Goal: Task Accomplishment & Management: Manage account settings

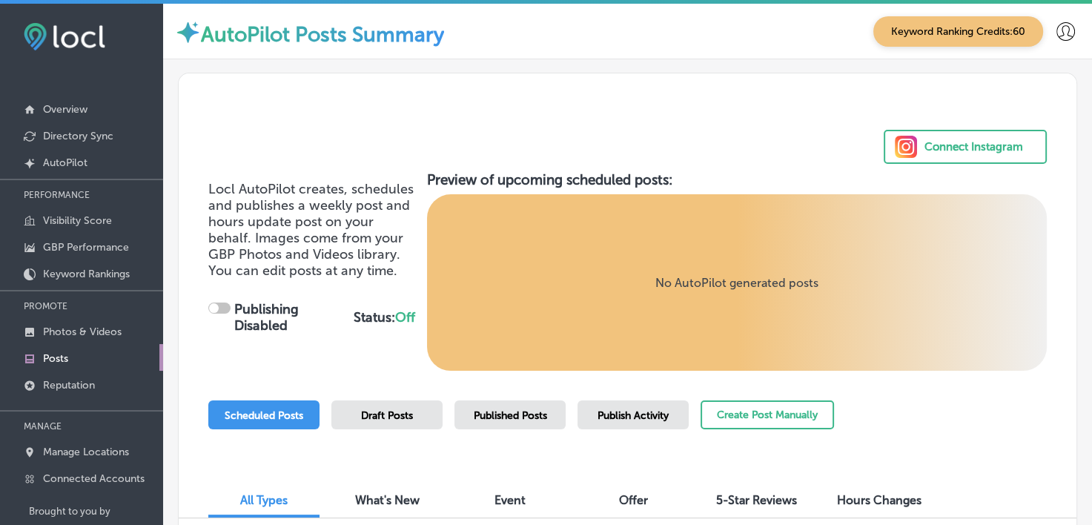
checkbox input "true"
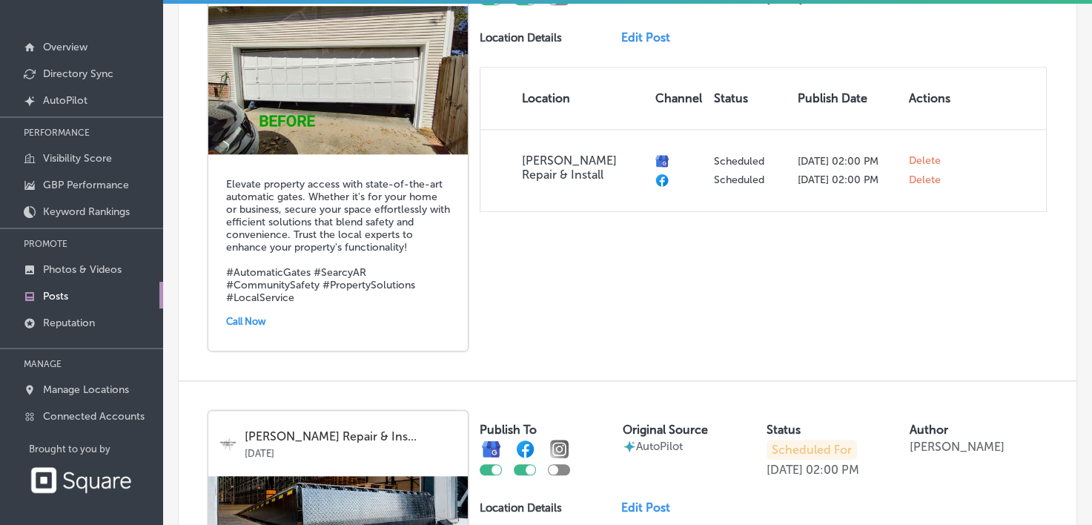
scroll to position [1506, 0]
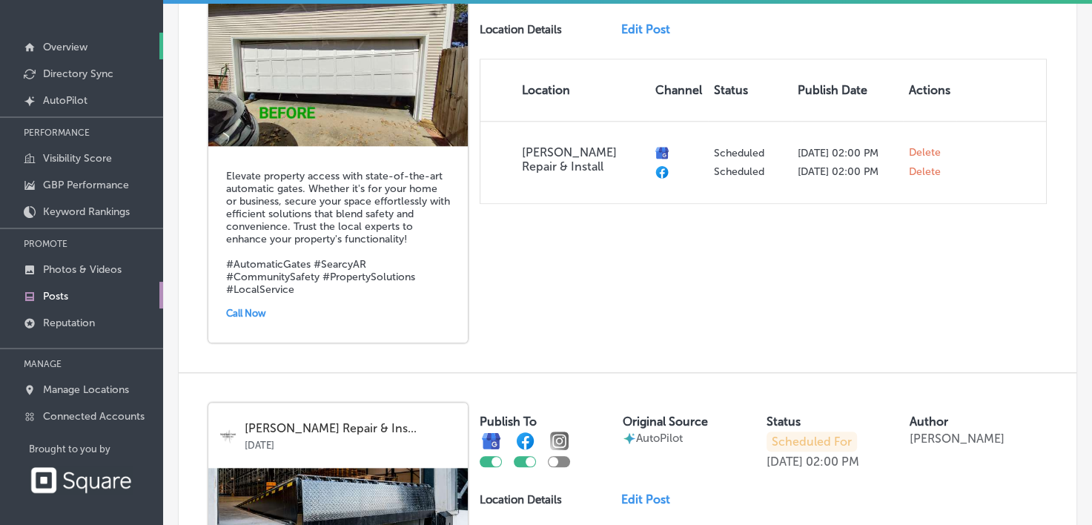
click at [87, 47] on p "Overview" at bounding box center [65, 47] width 44 height 13
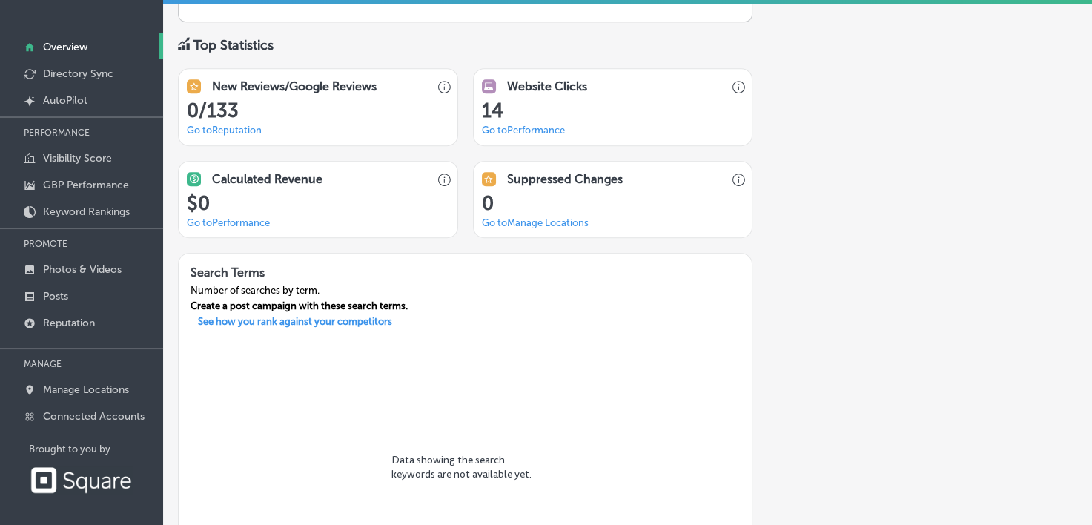
scroll to position [960, 0]
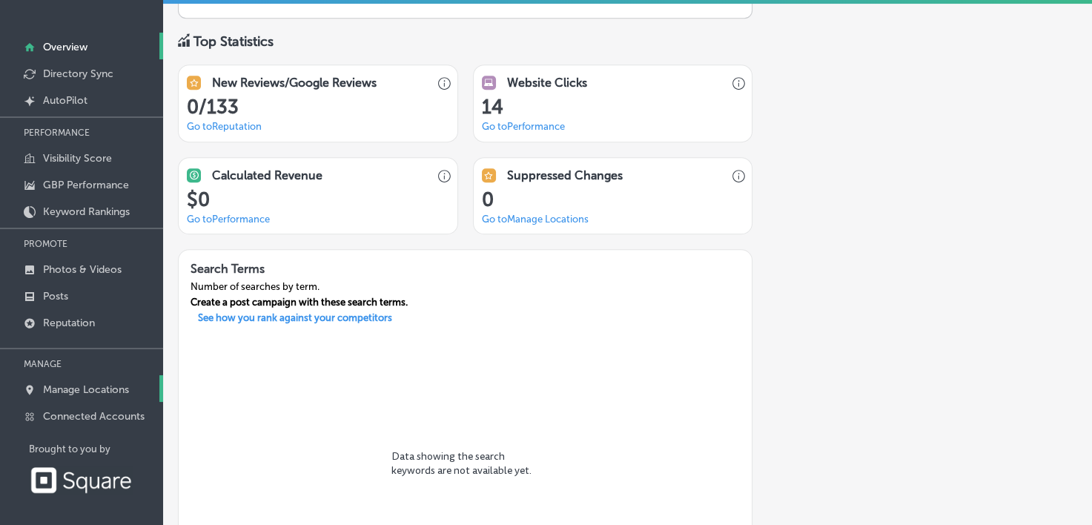
click at [108, 384] on p "Manage Locations" at bounding box center [86, 389] width 86 height 13
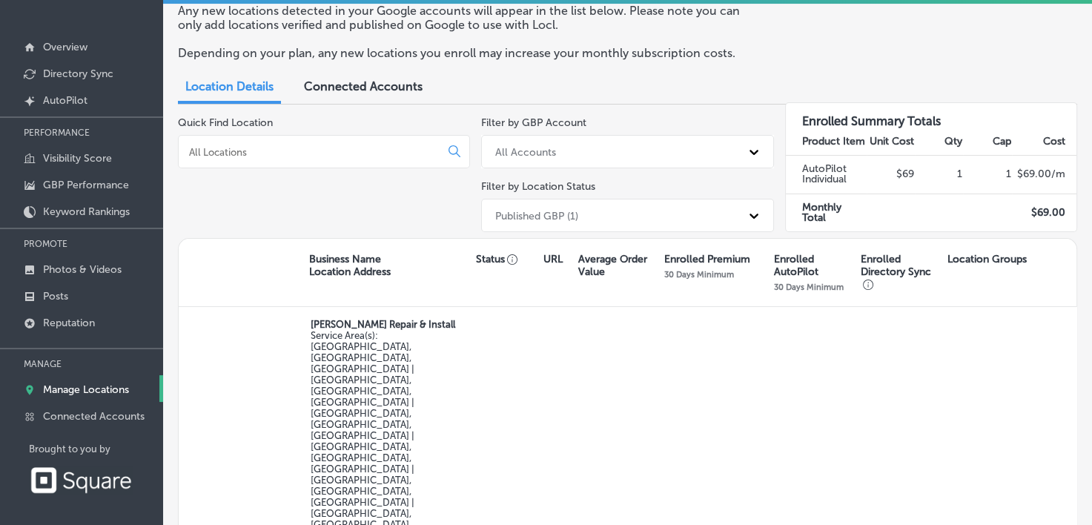
click at [526, 217] on div "Published GBP (1)" at bounding box center [536, 215] width 83 height 13
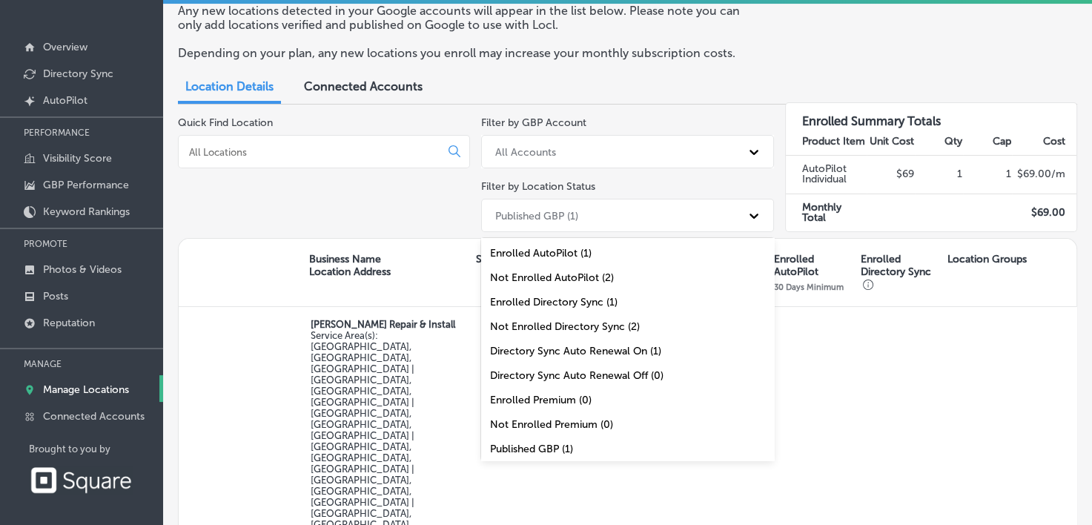
click at [409, 190] on div "Quick Find Location" at bounding box center [324, 177] width 292 height 122
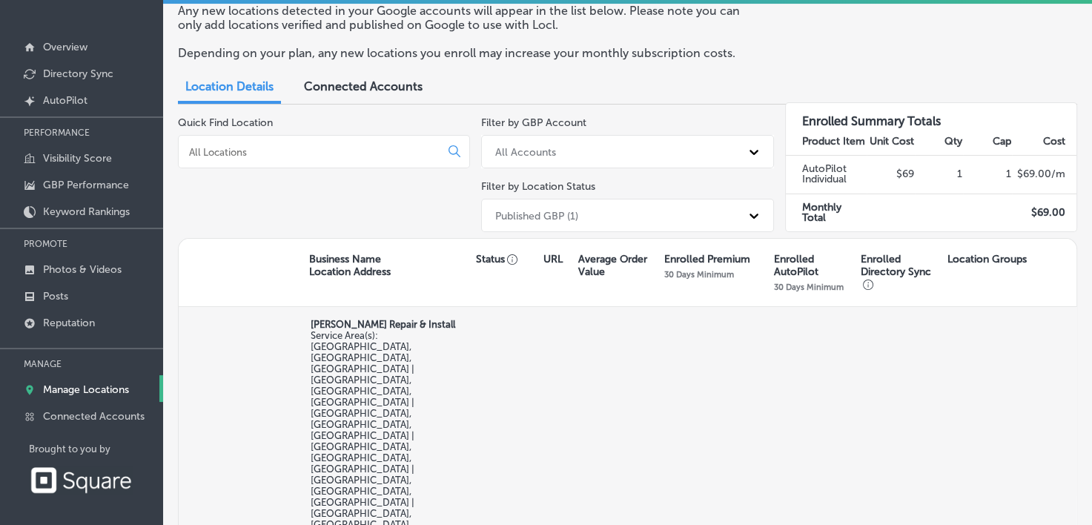
select select "US"
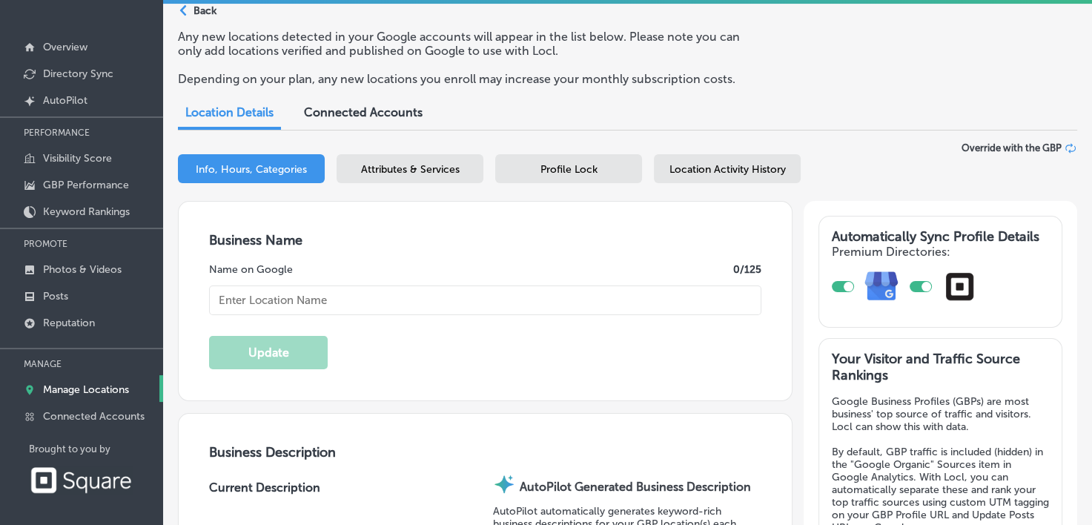
checkbox input "true"
type input "[PHONE_NUMBER]"
type input "5"
type input "[URL][DOMAIN_NAME]"
type textarea "[PERSON_NAME] Repair & Install delivers expert garage door solutions, setting t…"
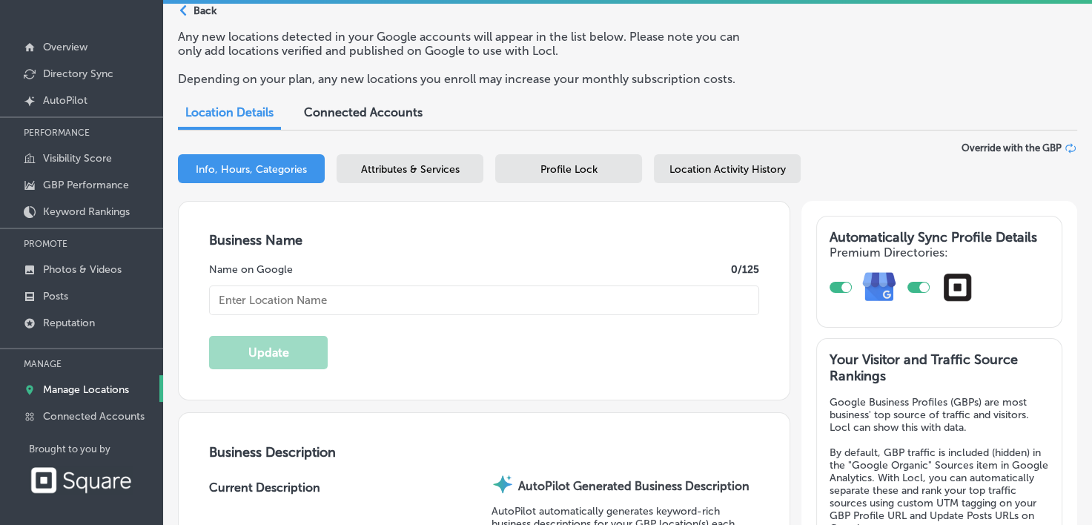
type textarea "[PERSON_NAME] Repair & Install specializes in garage door repair and installati…"
checkbox input "false"
type input "[STREET_ADDRESS]"
type input "[PERSON_NAME]"
type input "72143"
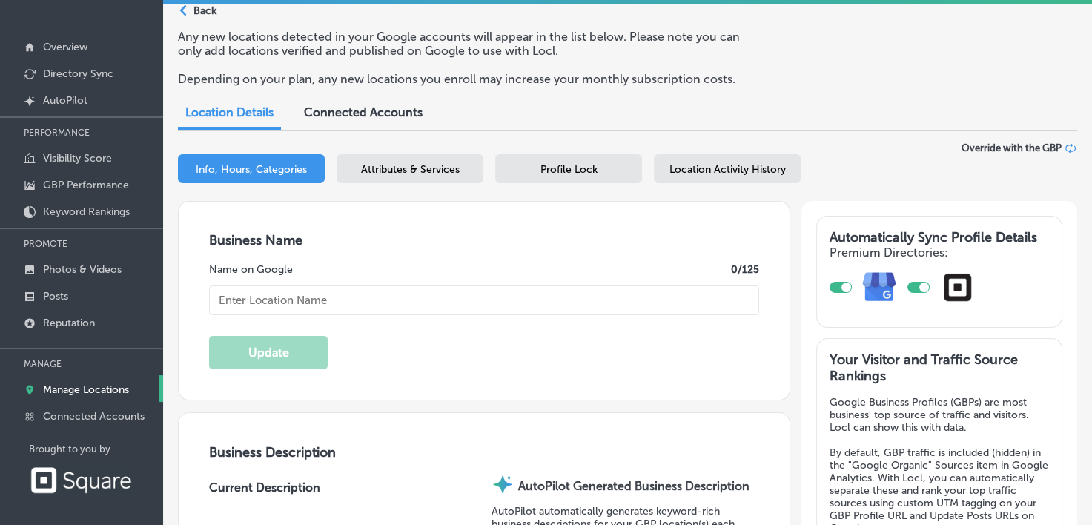
type input "US"
type input "[PERSON_NAME] Repair & Install"
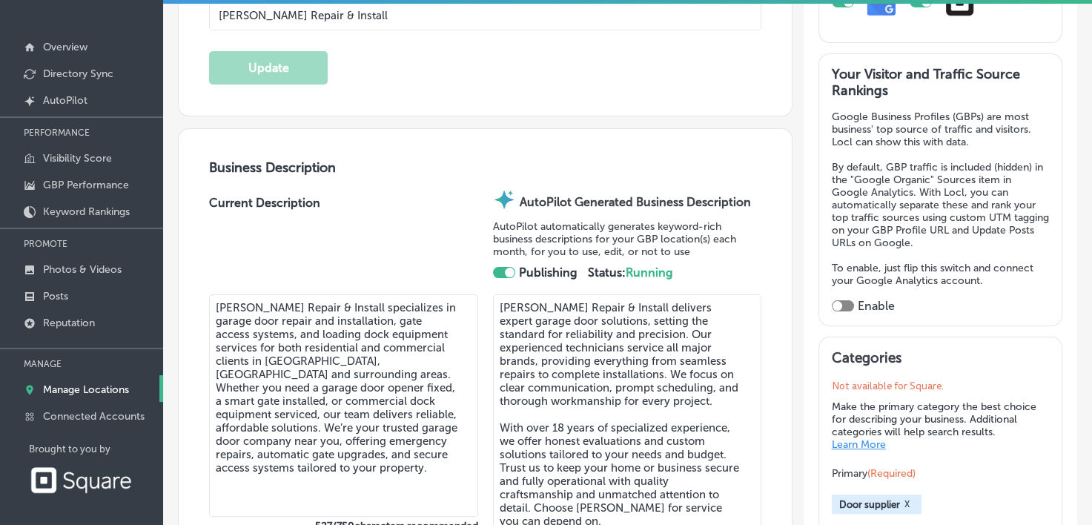
scroll to position [255, 0]
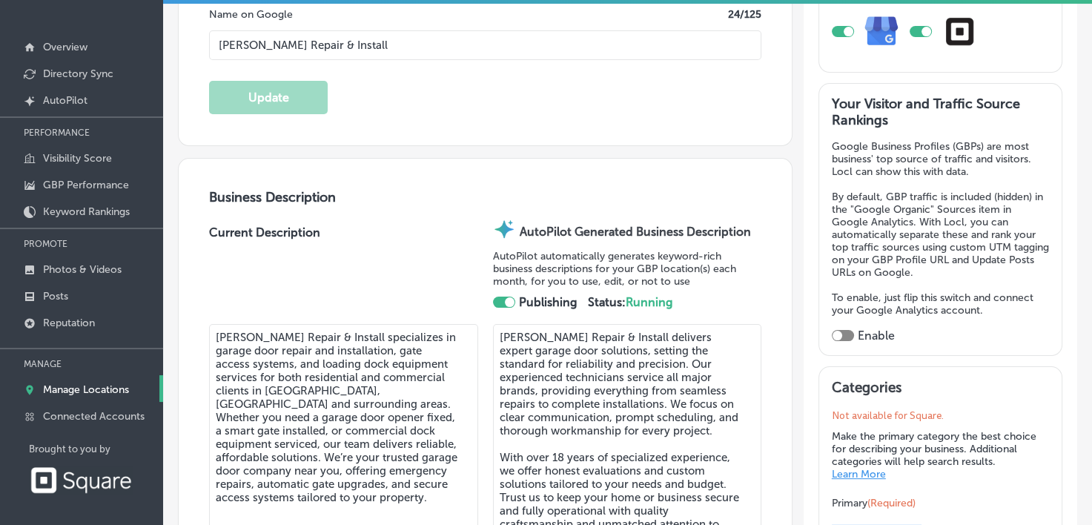
click at [837, 330] on div at bounding box center [843, 335] width 22 height 11
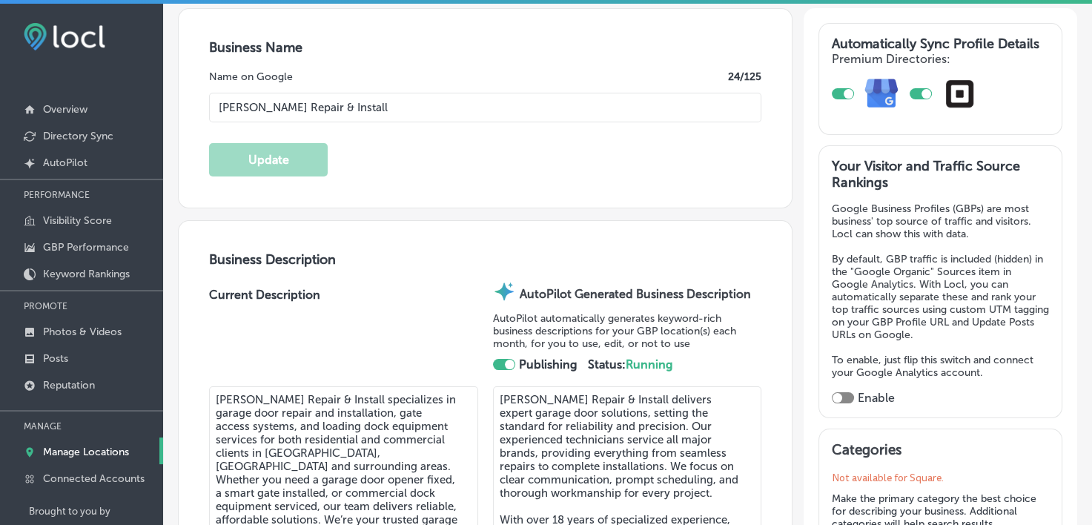
checkbox input "true"
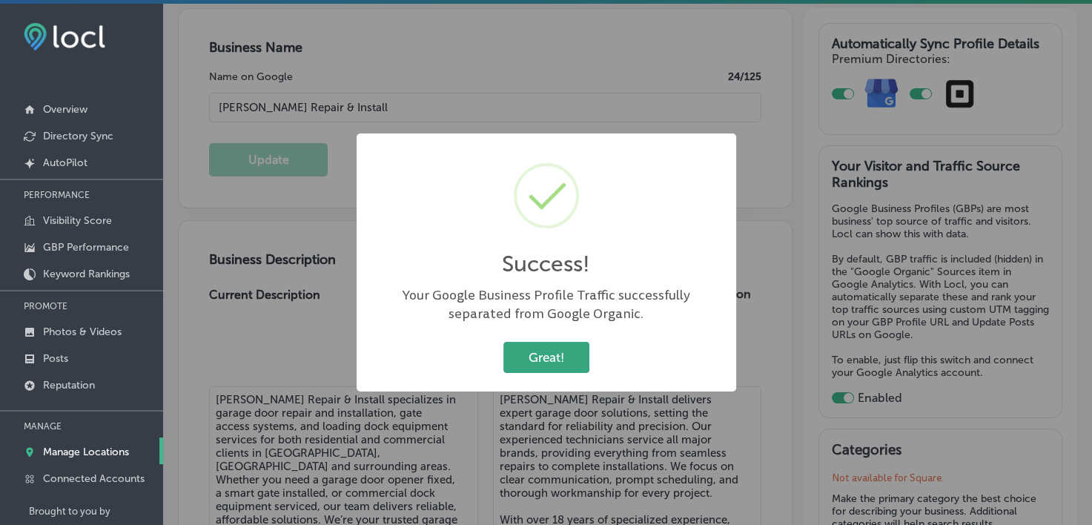
click at [552, 356] on button "Great!" at bounding box center [546, 357] width 86 height 30
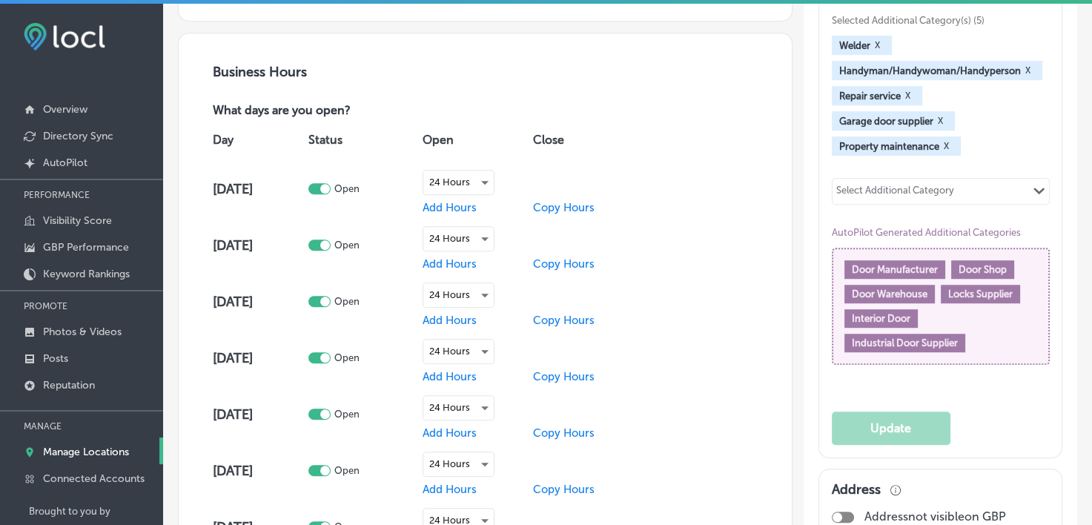
scroll to position [978, 0]
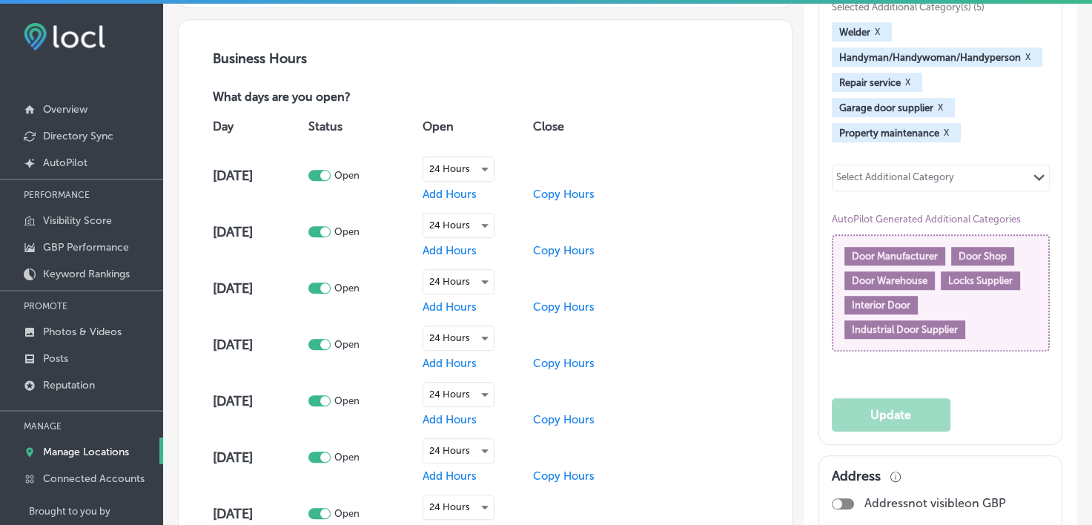
drag, startPoint x: 1079, startPoint y: 209, endPoint x: 1078, endPoint y: 232, distance: 23.0
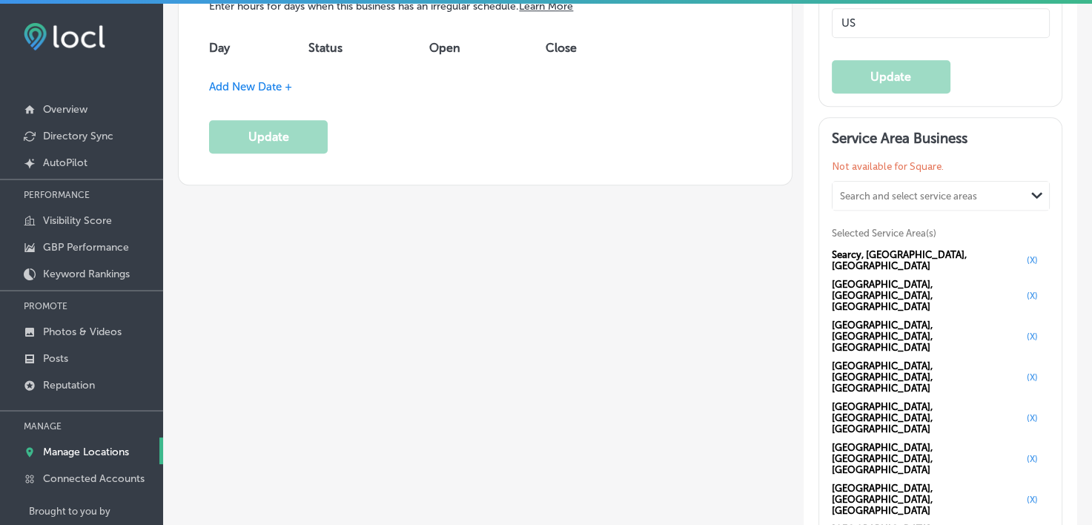
scroll to position [1683, 0]
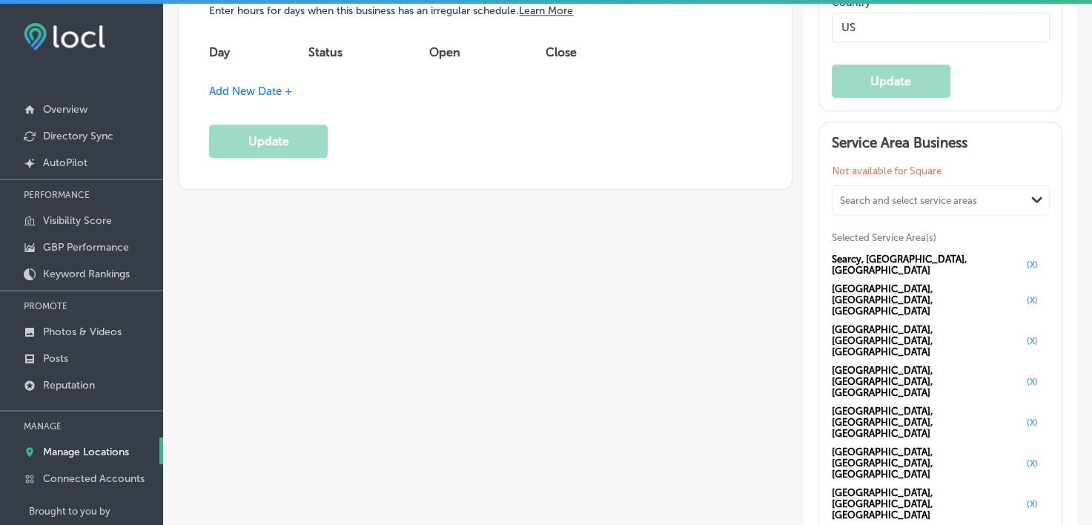
click at [1022, 294] on button "(X)" at bounding box center [1032, 300] width 20 height 12
click at [1079, 10] on div "Path Created with Sketch. Back Any new locations detected in your Google accoun…" at bounding box center [627, 401] width 929 height 4050
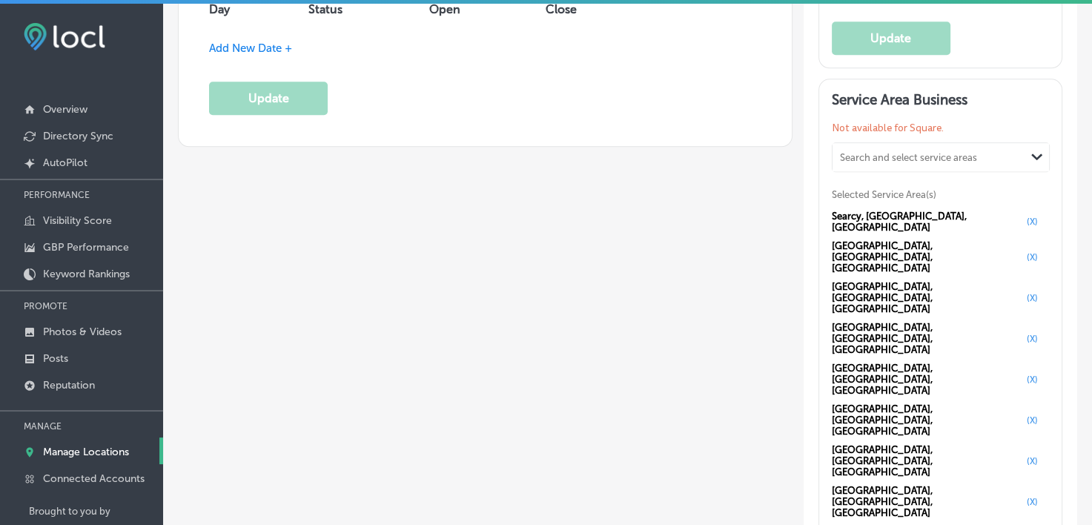
scroll to position [1764, 0]
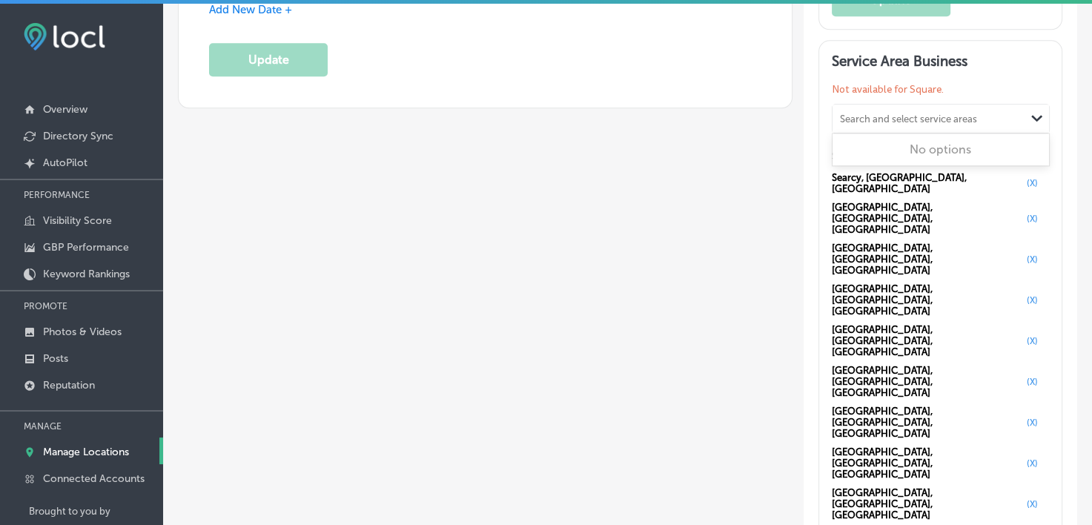
click at [870, 116] on div "Search and select service areas" at bounding box center [908, 118] width 137 height 11
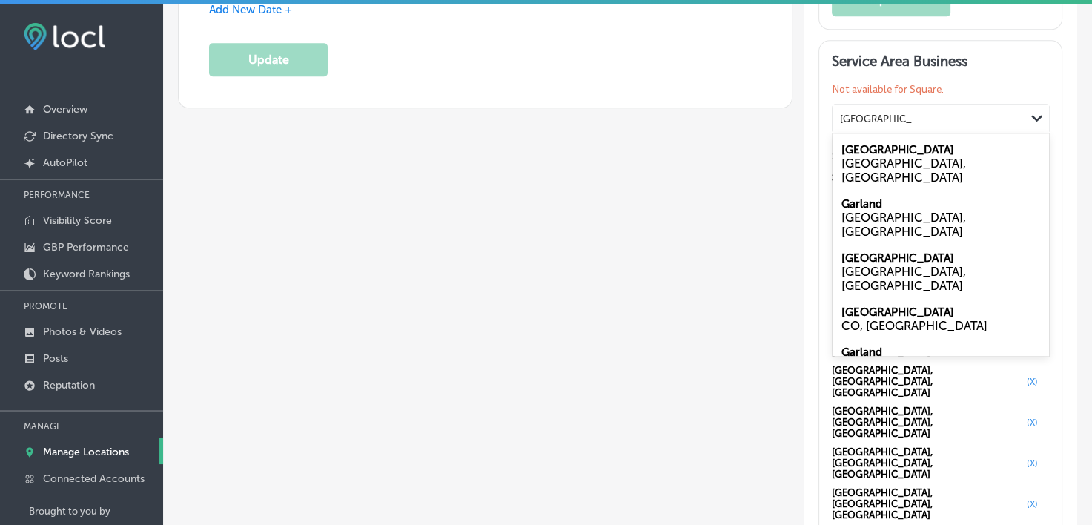
click at [881, 157] on div "[GEOGRAPHIC_DATA], [GEOGRAPHIC_DATA]" at bounding box center [940, 170] width 199 height 28
type input "[GEOGRAPHIC_DATA]"
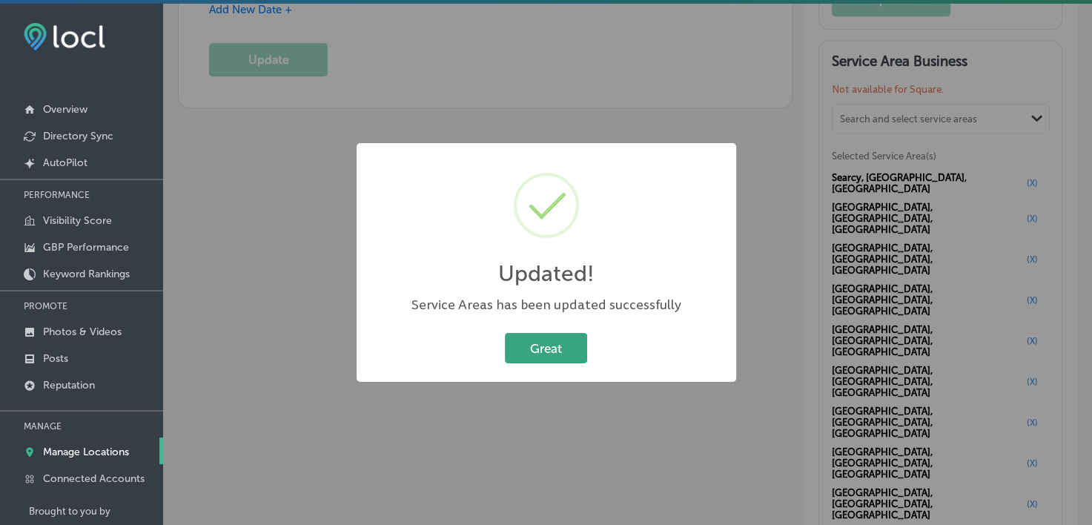
click at [565, 345] on button "Great" at bounding box center [546, 348] width 82 height 30
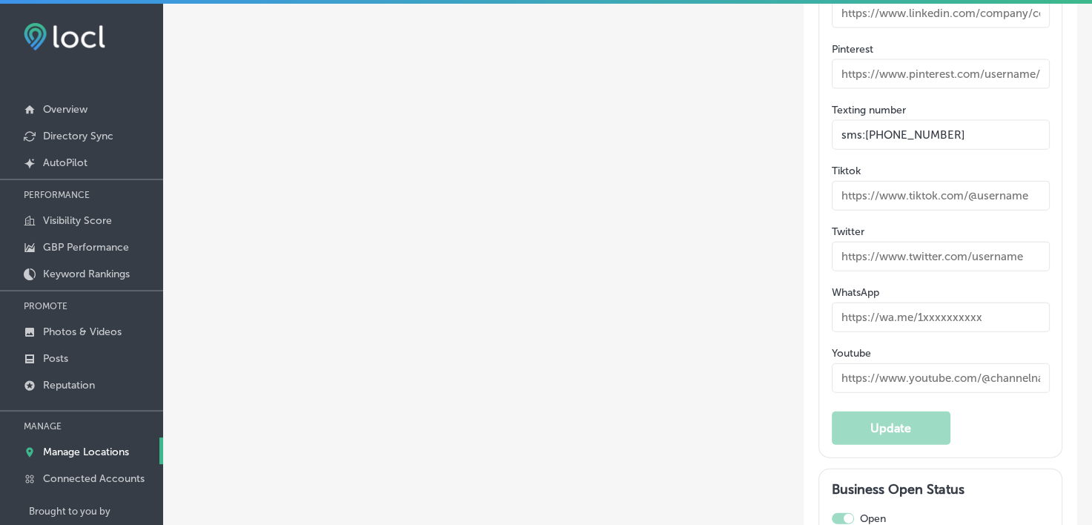
scroll to position [3295, 0]
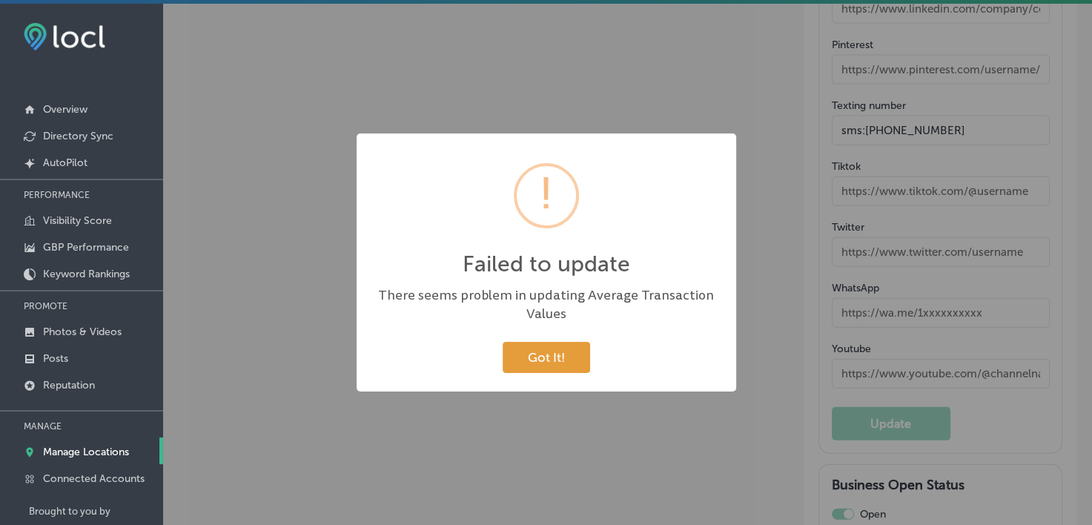
click at [563, 351] on button "Got It!" at bounding box center [546, 357] width 87 height 30
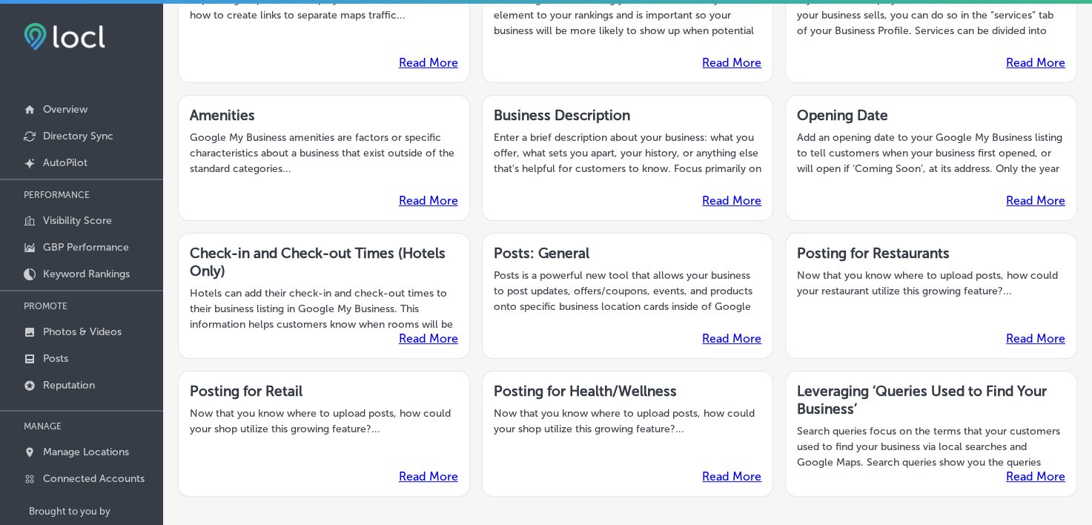
scroll to position [297, 0]
